Goal: Information Seeking & Learning: Compare options

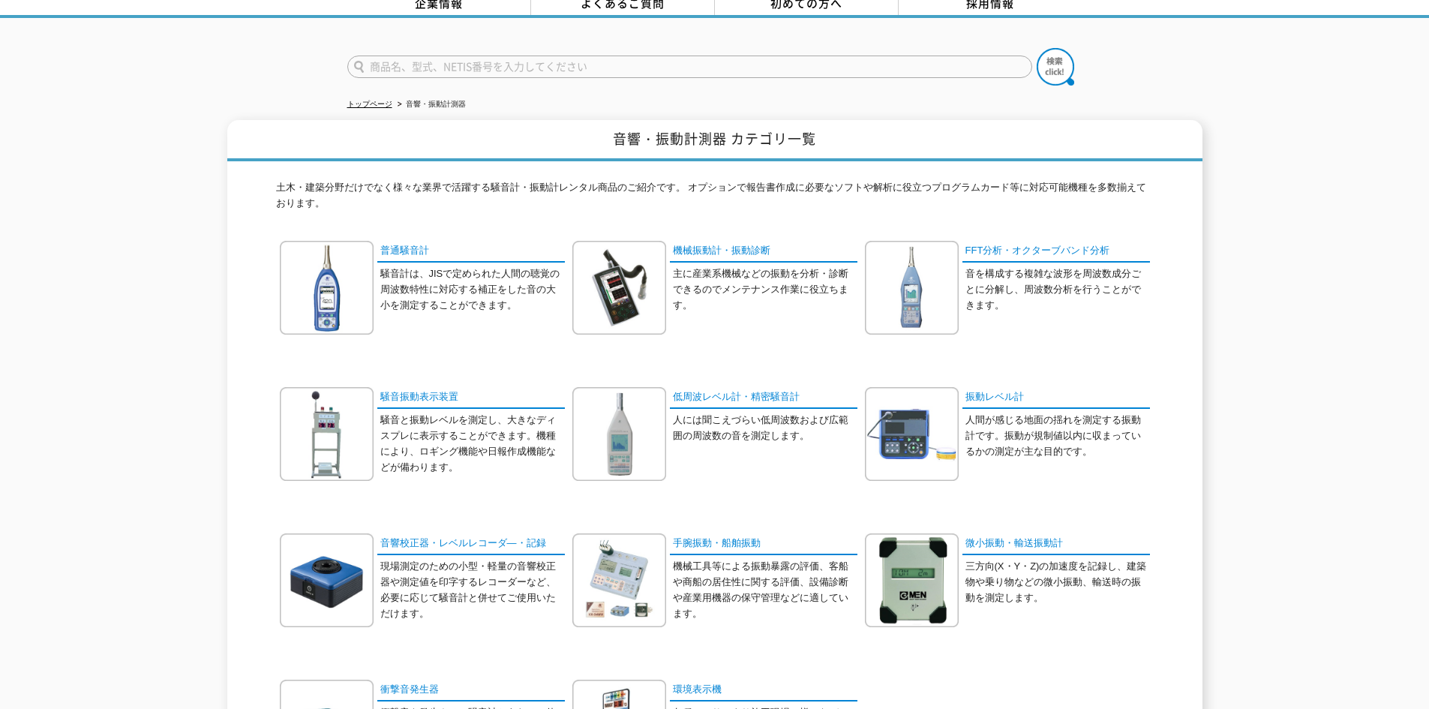
scroll to position [225, 0]
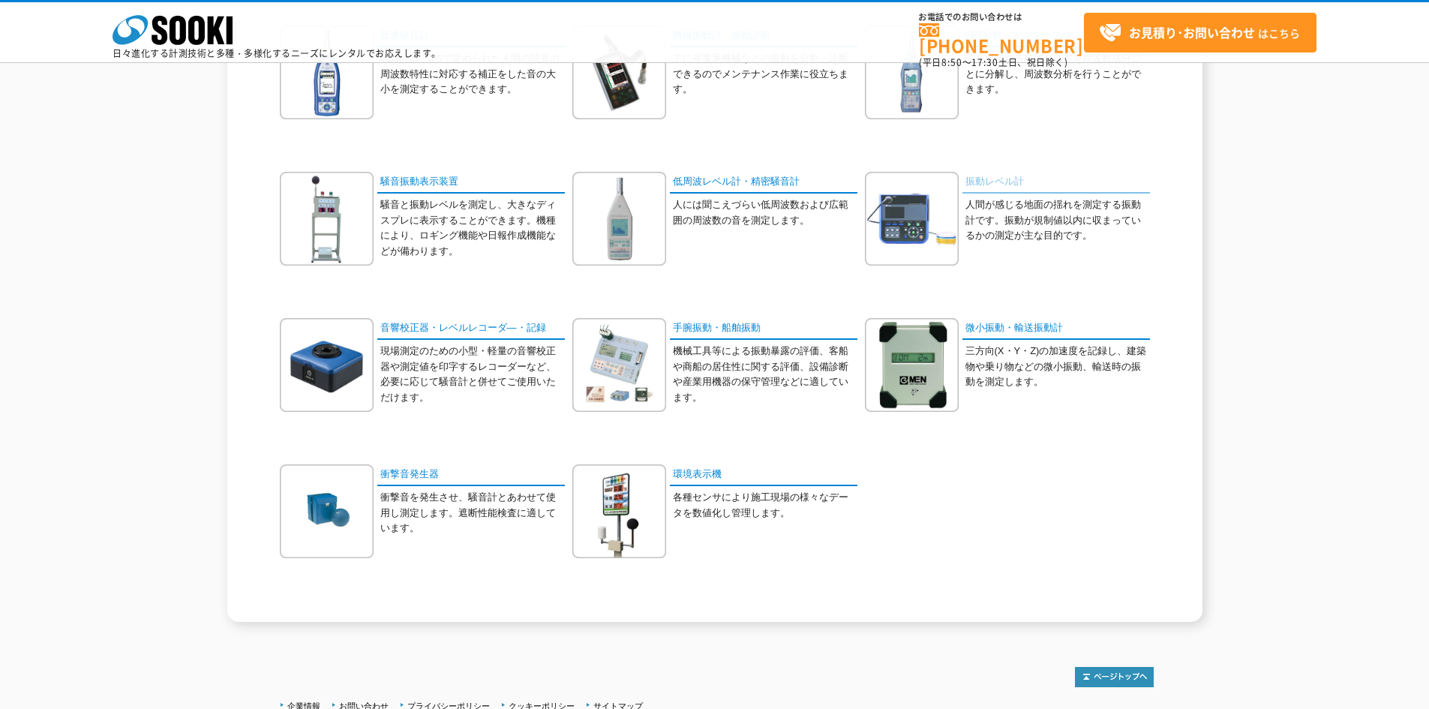
click at [993, 182] on link "振動レベル計" at bounding box center [1057, 183] width 188 height 22
click at [445, 183] on link "騒音振動表示装置" at bounding box center [471, 183] width 188 height 22
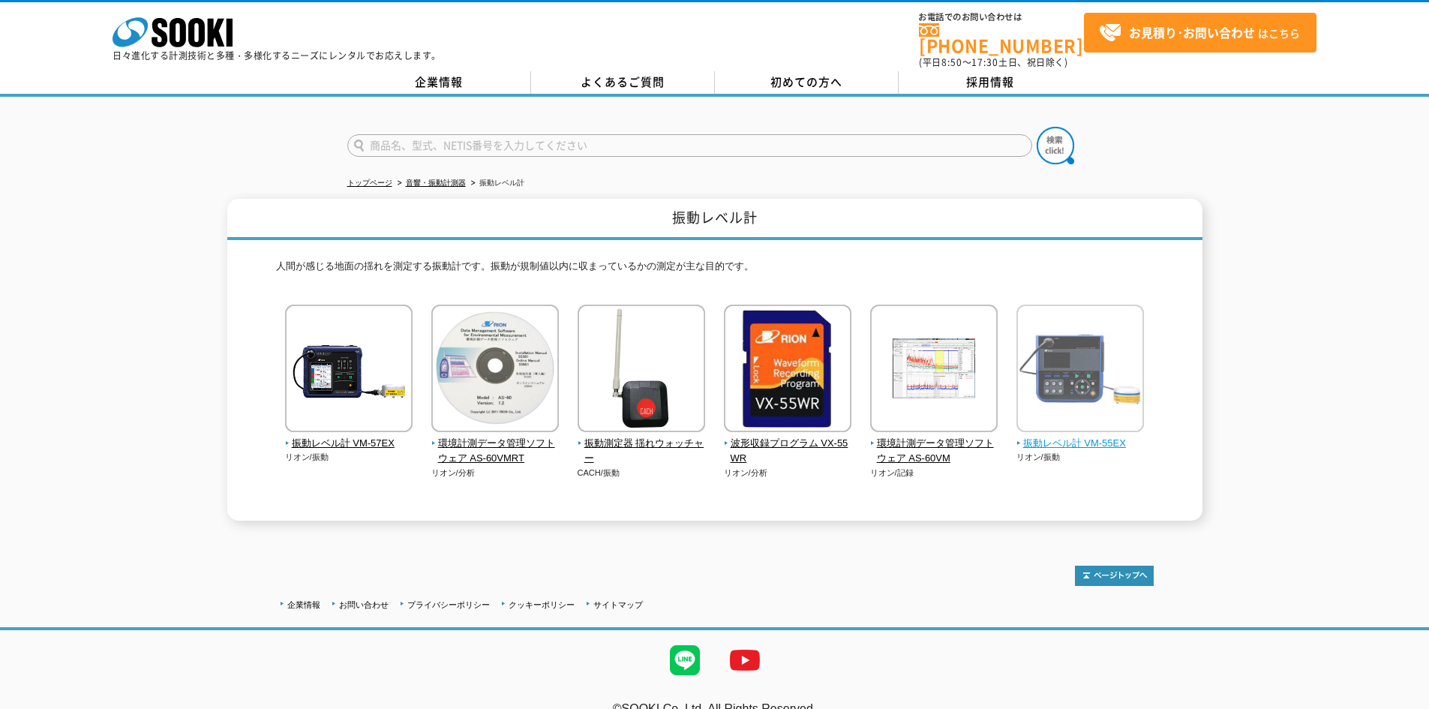
click at [1068, 436] on span "振動レベル計 VM-55EX" at bounding box center [1081, 444] width 128 height 16
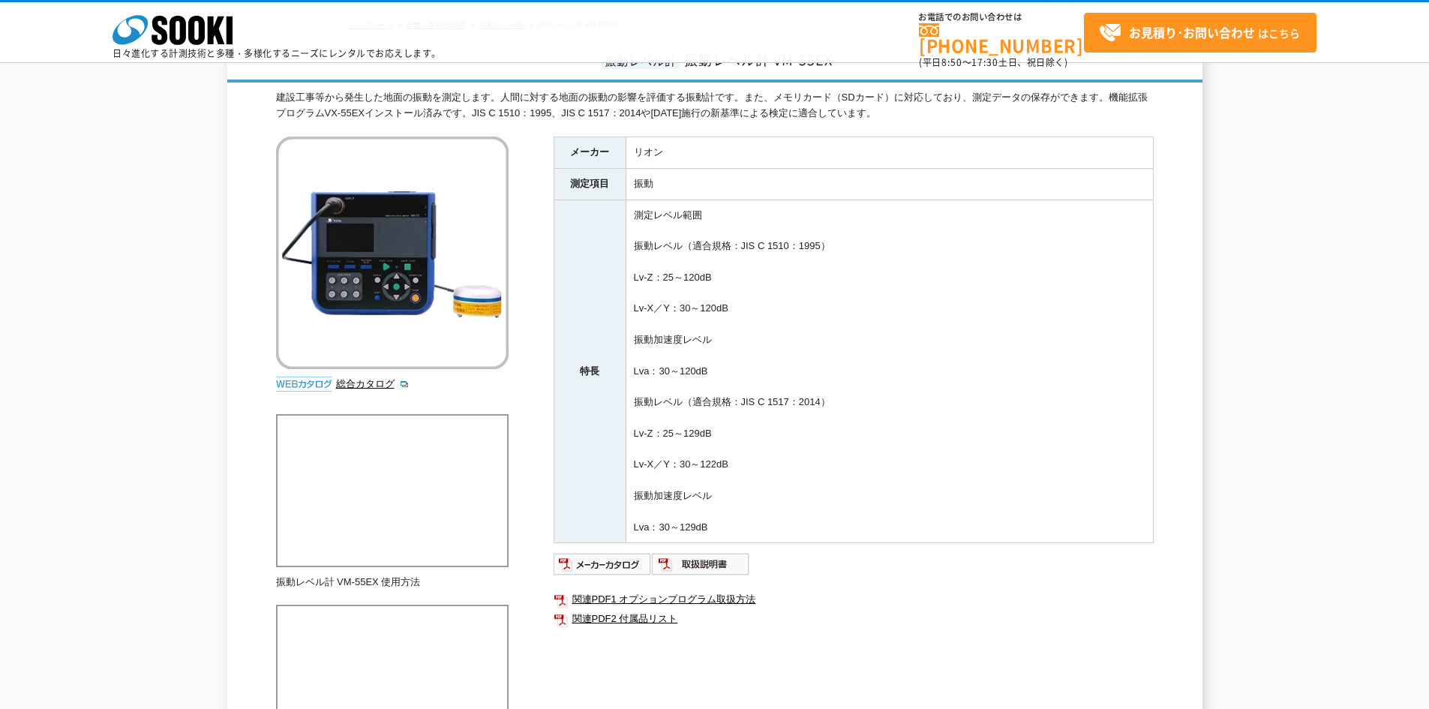
scroll to position [75, 0]
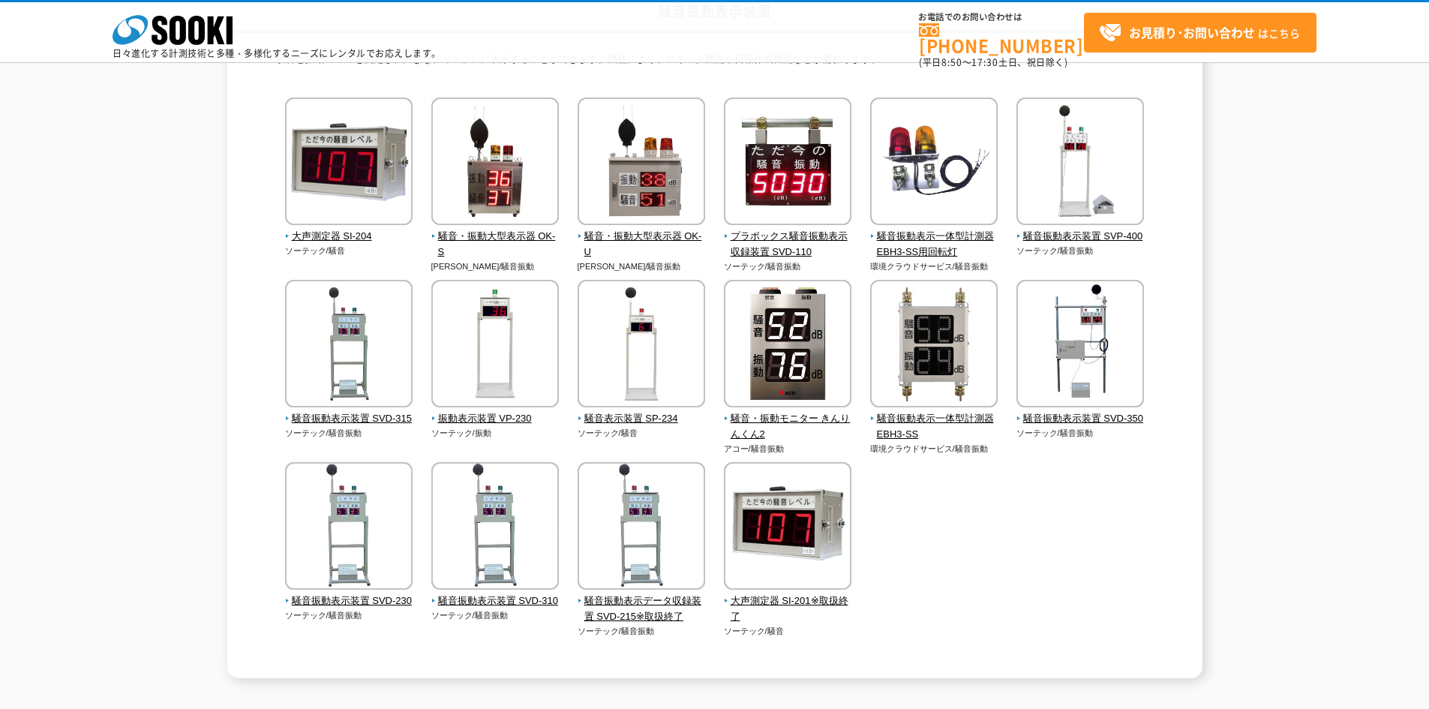
scroll to position [150, 0]
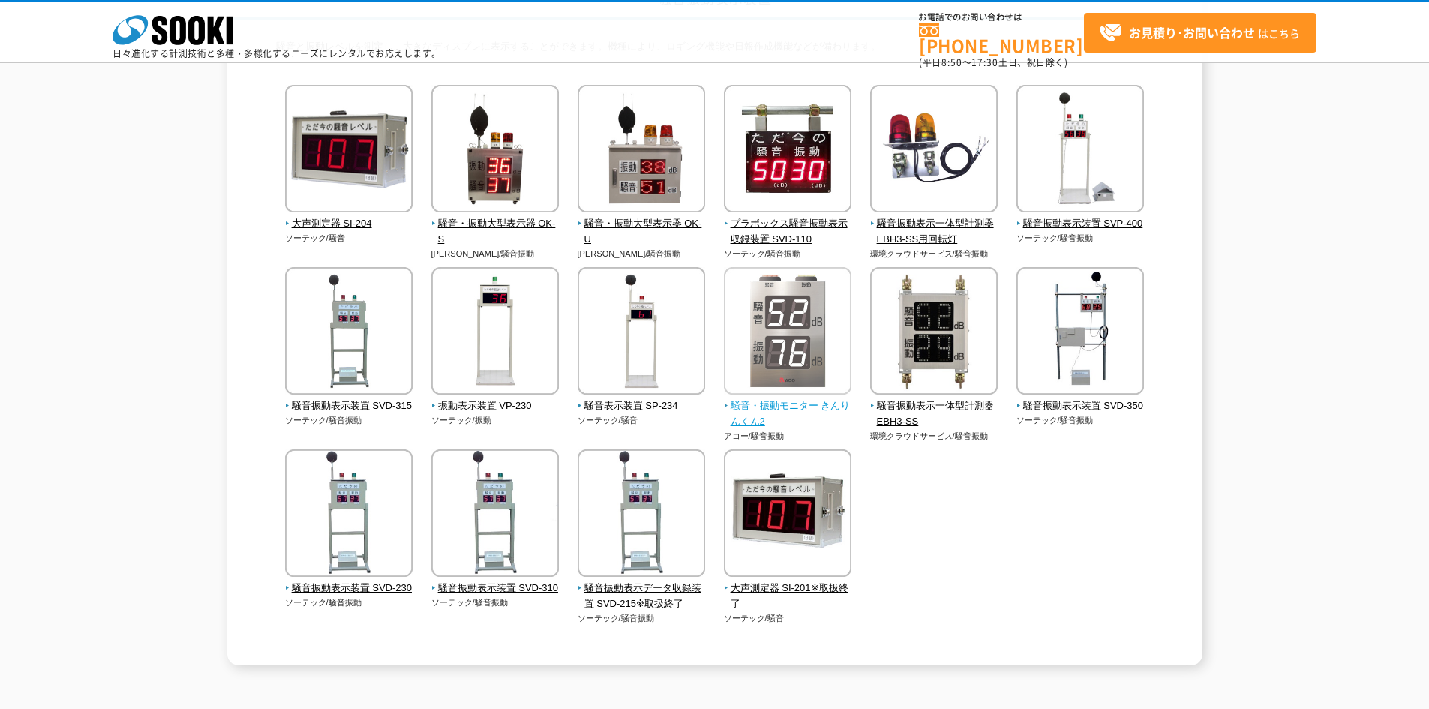
click at [746, 403] on span "騒音・振動モニター きんりんくん2" at bounding box center [788, 414] width 128 height 32
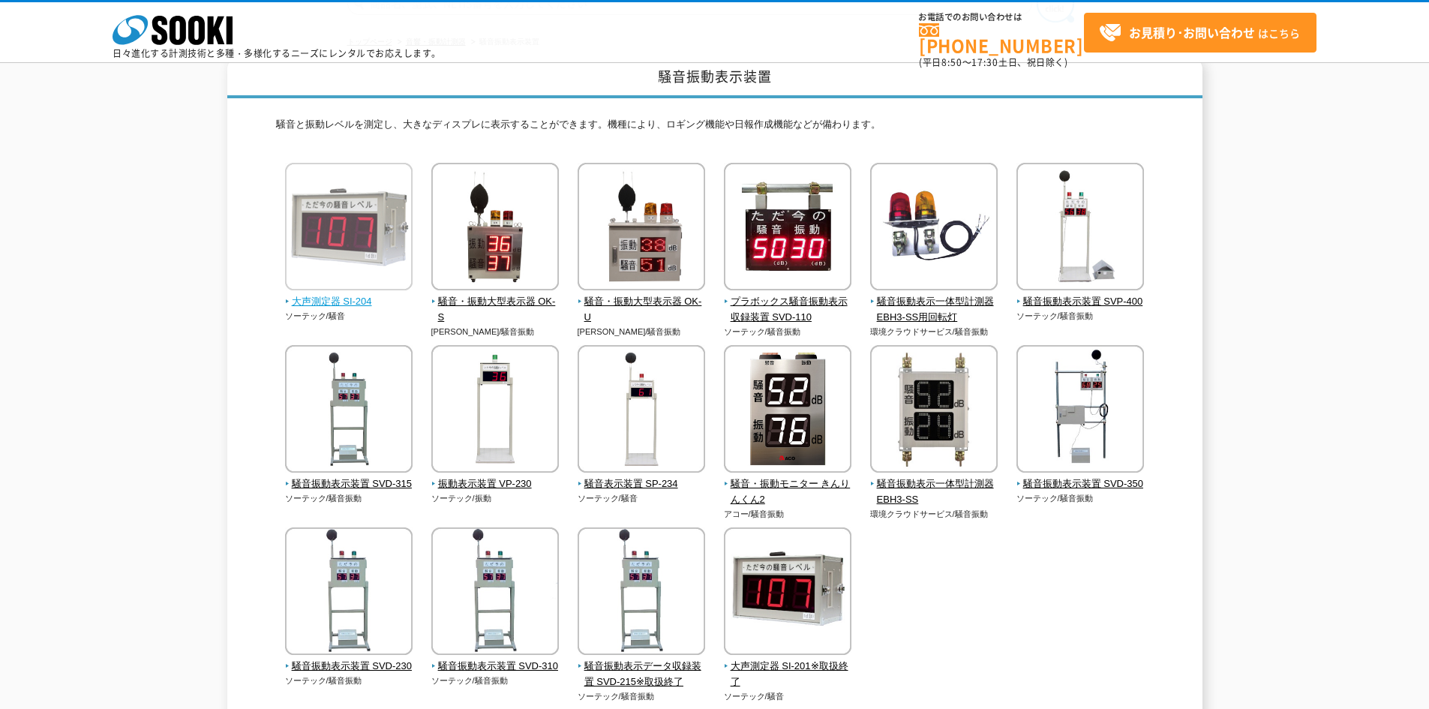
scroll to position [0, 0]
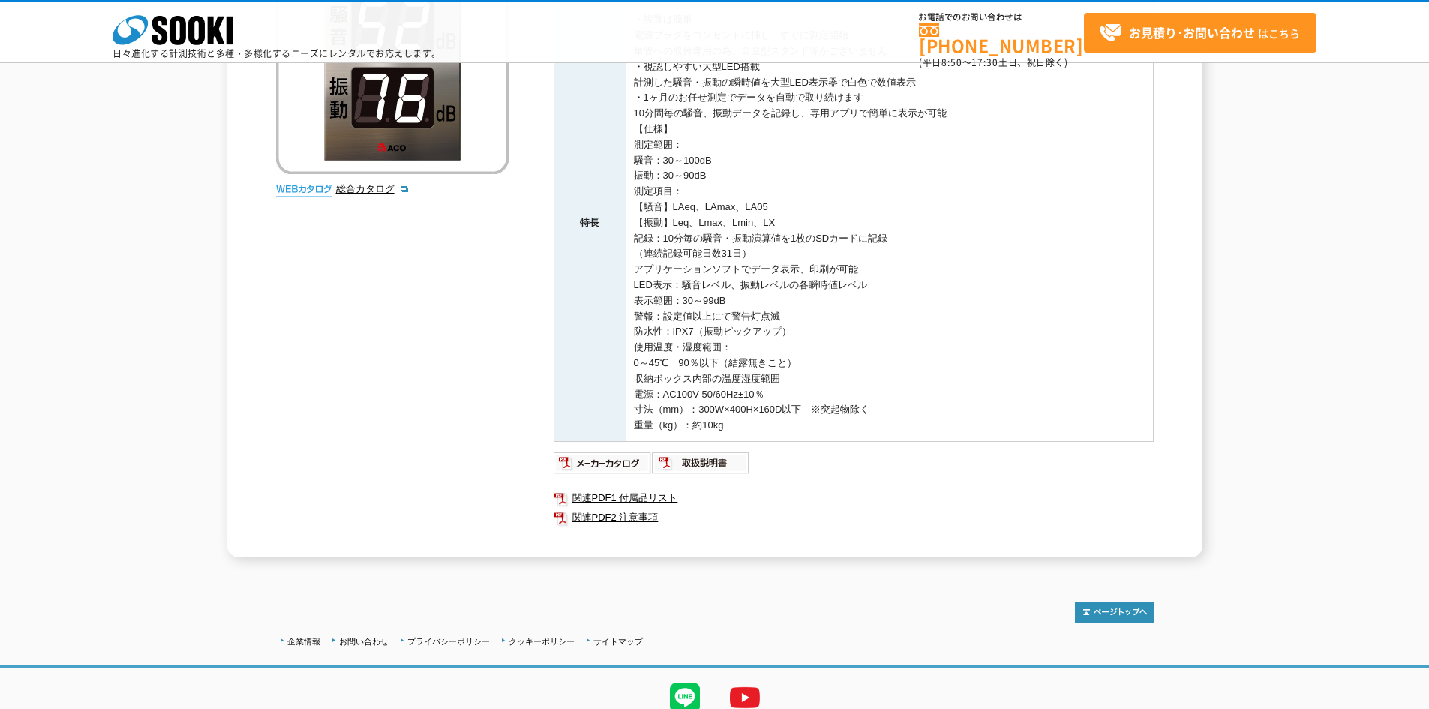
scroll to position [300, 0]
click at [617, 459] on img at bounding box center [603, 462] width 98 height 24
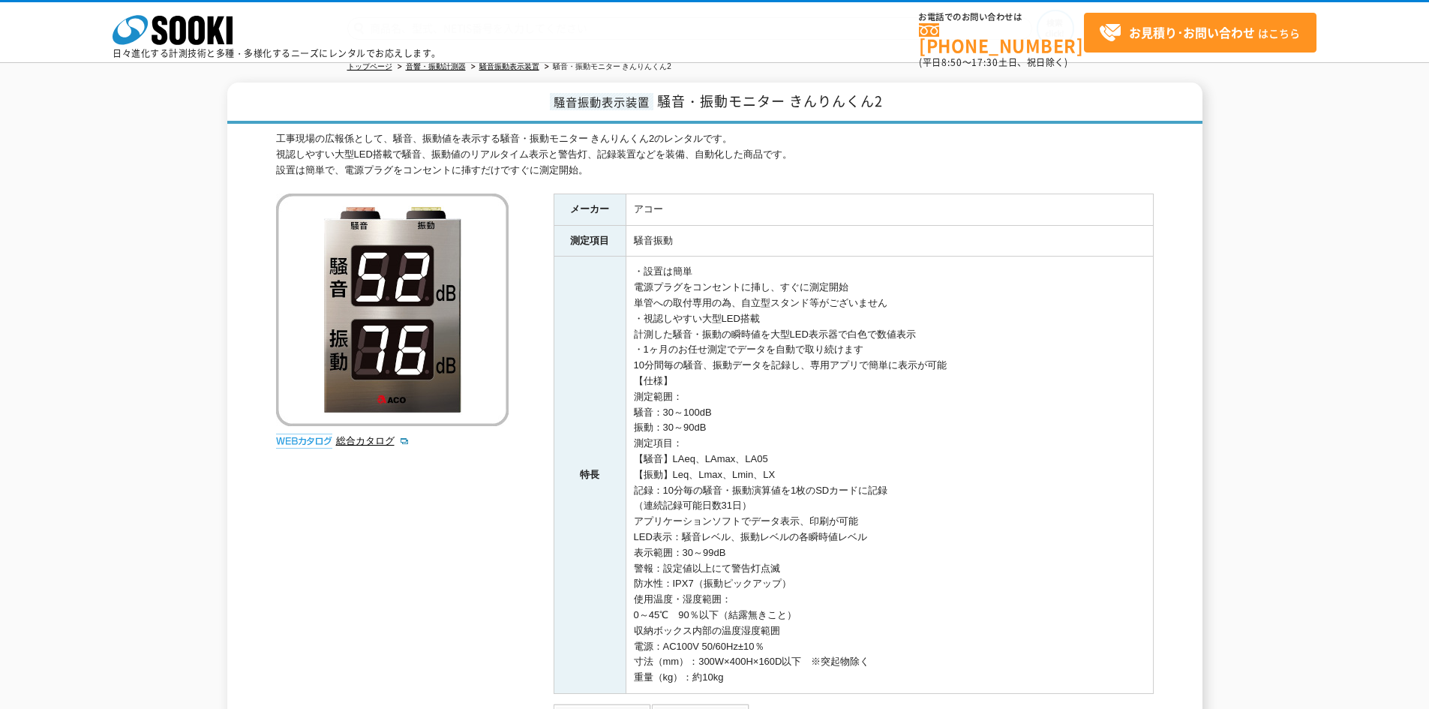
scroll to position [0, 0]
